Goal: Transaction & Acquisition: Purchase product/service

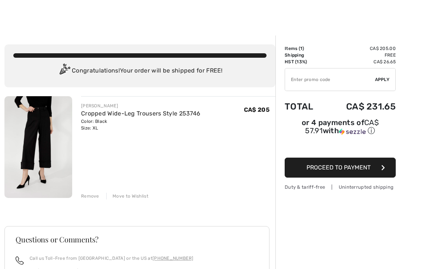
scroll to position [1, 0]
click at [51, 132] on img at bounding box center [38, 147] width 68 height 102
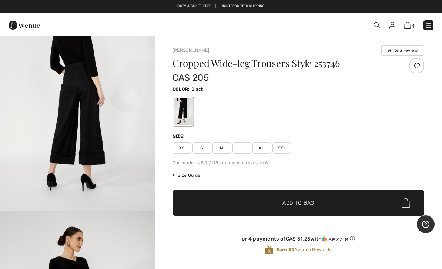
scroll to position [808, 0]
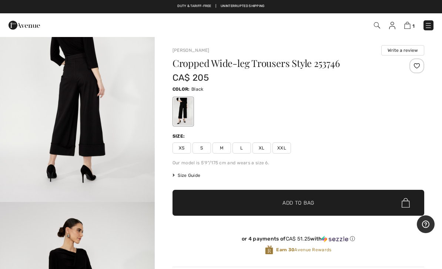
click at [57, 100] on img "3 / 4" at bounding box center [77, 86] width 155 height 232
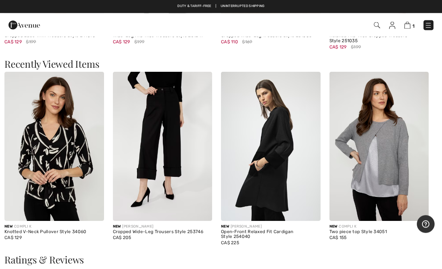
scroll to position [778, 0]
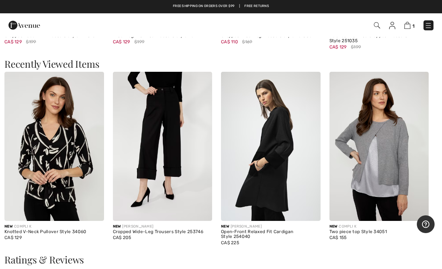
click at [431, 26] on img at bounding box center [428, 25] width 7 height 7
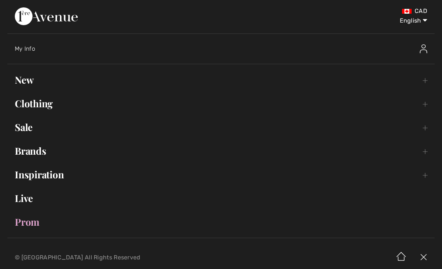
click at [27, 103] on link "Clothing Toggle submenu" at bounding box center [220, 104] width 427 height 16
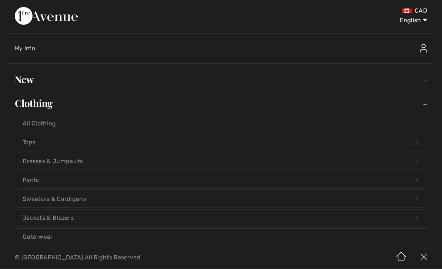
scroll to position [518, 0]
